Goal: Use online tool/utility: Utilize a website feature to perform a specific function

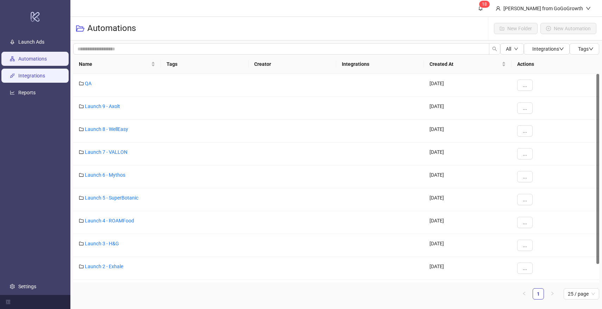
click at [26, 76] on link "Integrations" at bounding box center [31, 76] width 27 height 6
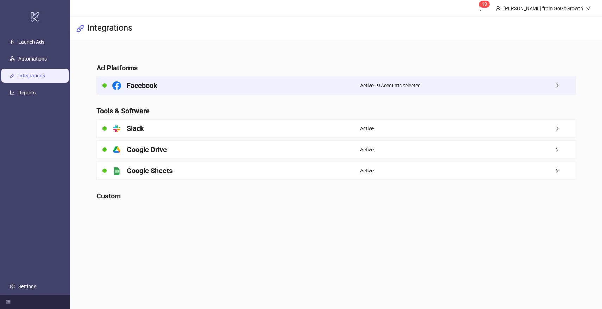
click at [210, 81] on div "Facebook" at bounding box center [228, 86] width 263 height 18
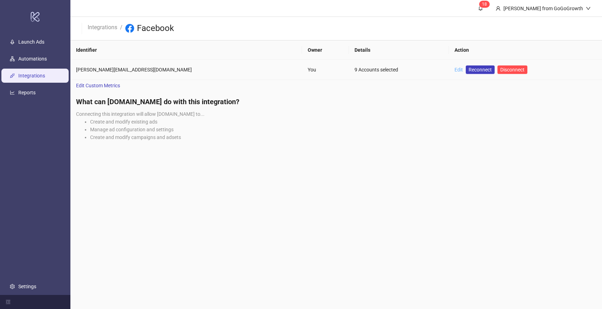
click at [454, 70] on link "Edit" at bounding box center [458, 70] width 8 height 6
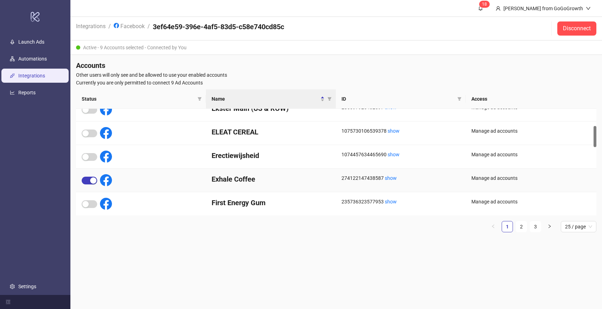
scroll to position [96, 0]
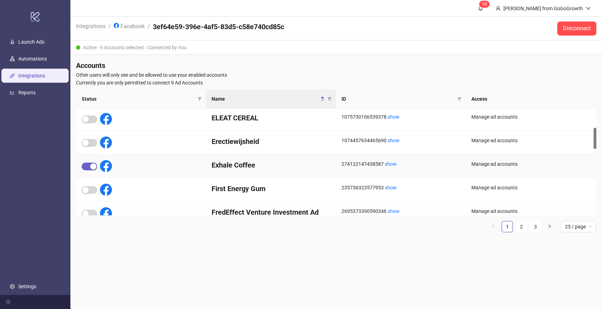
click at [92, 166] on div "button" at bounding box center [93, 166] width 6 height 6
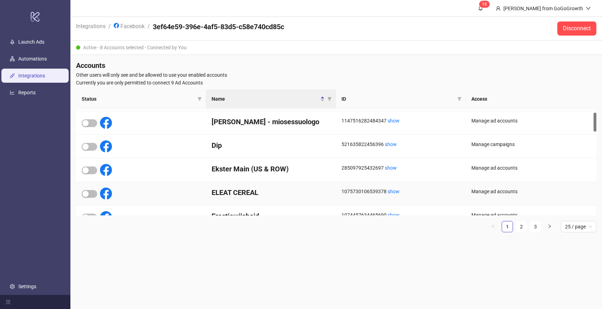
scroll to position [0, 0]
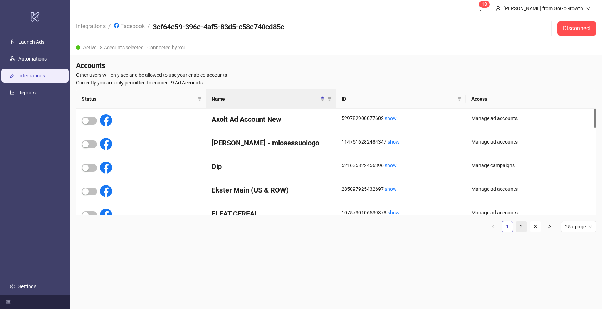
click at [525, 230] on link "2" at bounding box center [521, 226] width 11 height 11
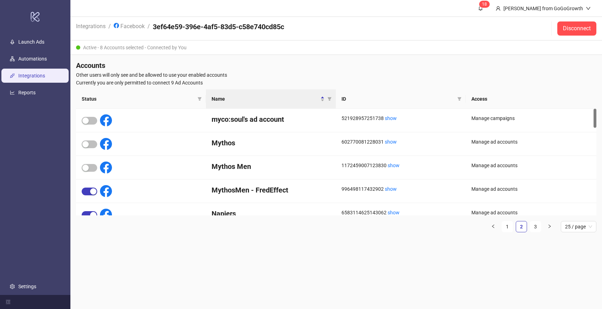
click at [26, 78] on link "Integrations" at bounding box center [31, 76] width 27 height 6
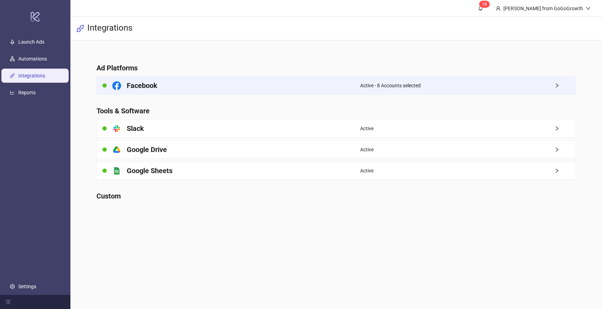
click at [208, 83] on div "Facebook" at bounding box center [228, 86] width 263 height 18
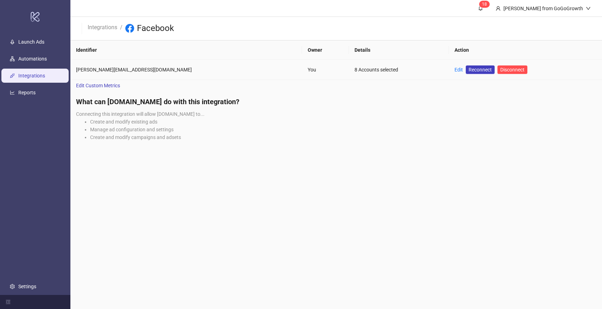
click at [454, 66] on div "Edit" at bounding box center [458, 70] width 8 height 8
click at [454, 68] on link "Edit" at bounding box center [458, 70] width 8 height 6
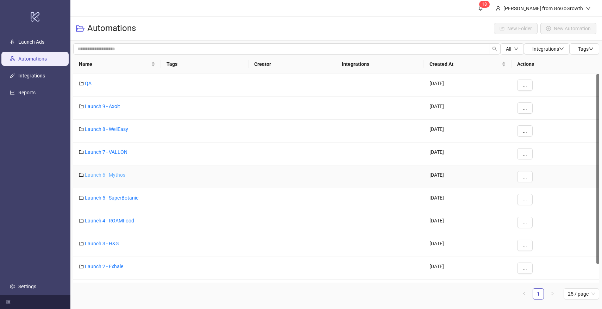
click at [115, 176] on link "Launch 6 - Mythos" at bounding box center [105, 175] width 40 height 6
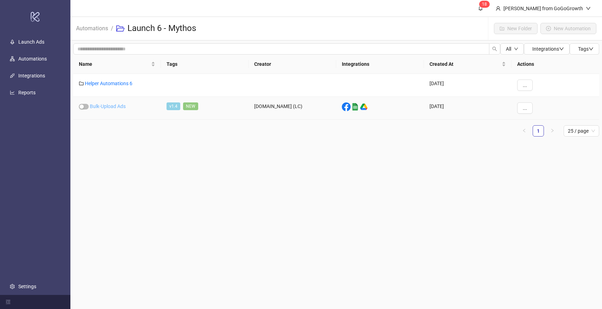
click at [110, 108] on link "Bulk-Upload Ads" at bounding box center [108, 106] width 36 height 6
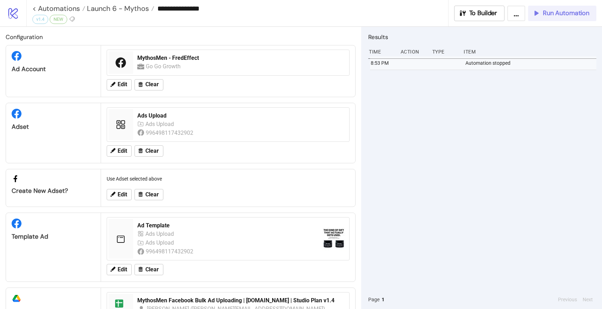
click at [555, 18] on button "Run Automation" at bounding box center [562, 13] width 68 height 15
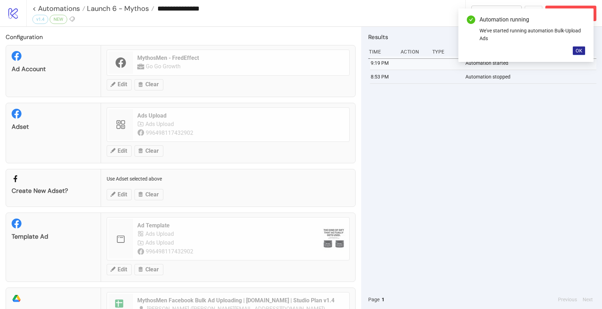
click at [579, 54] on button "OK" at bounding box center [579, 50] width 12 height 8
